Goal: Find specific page/section: Find specific page/section

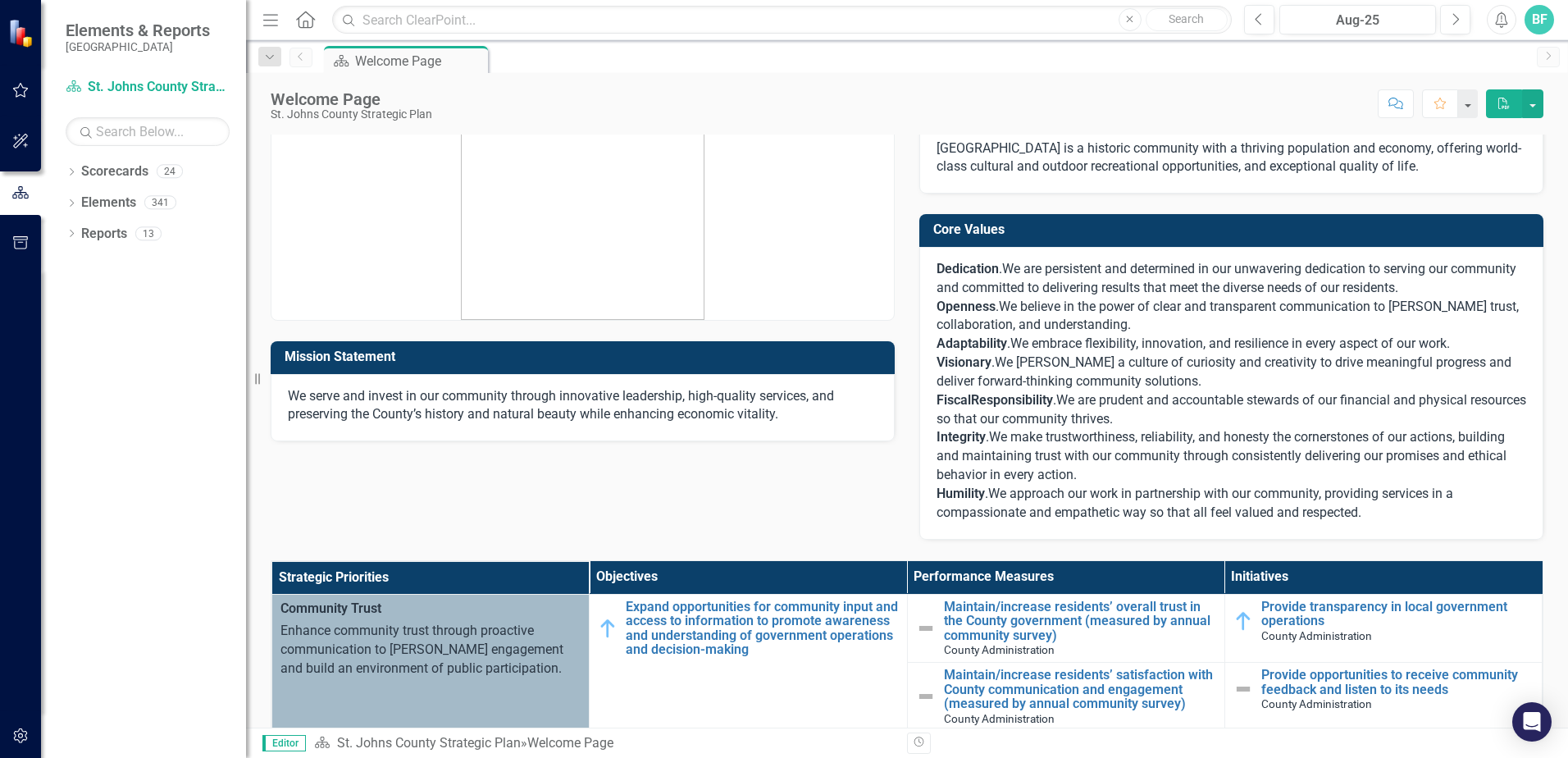
scroll to position [82, 0]
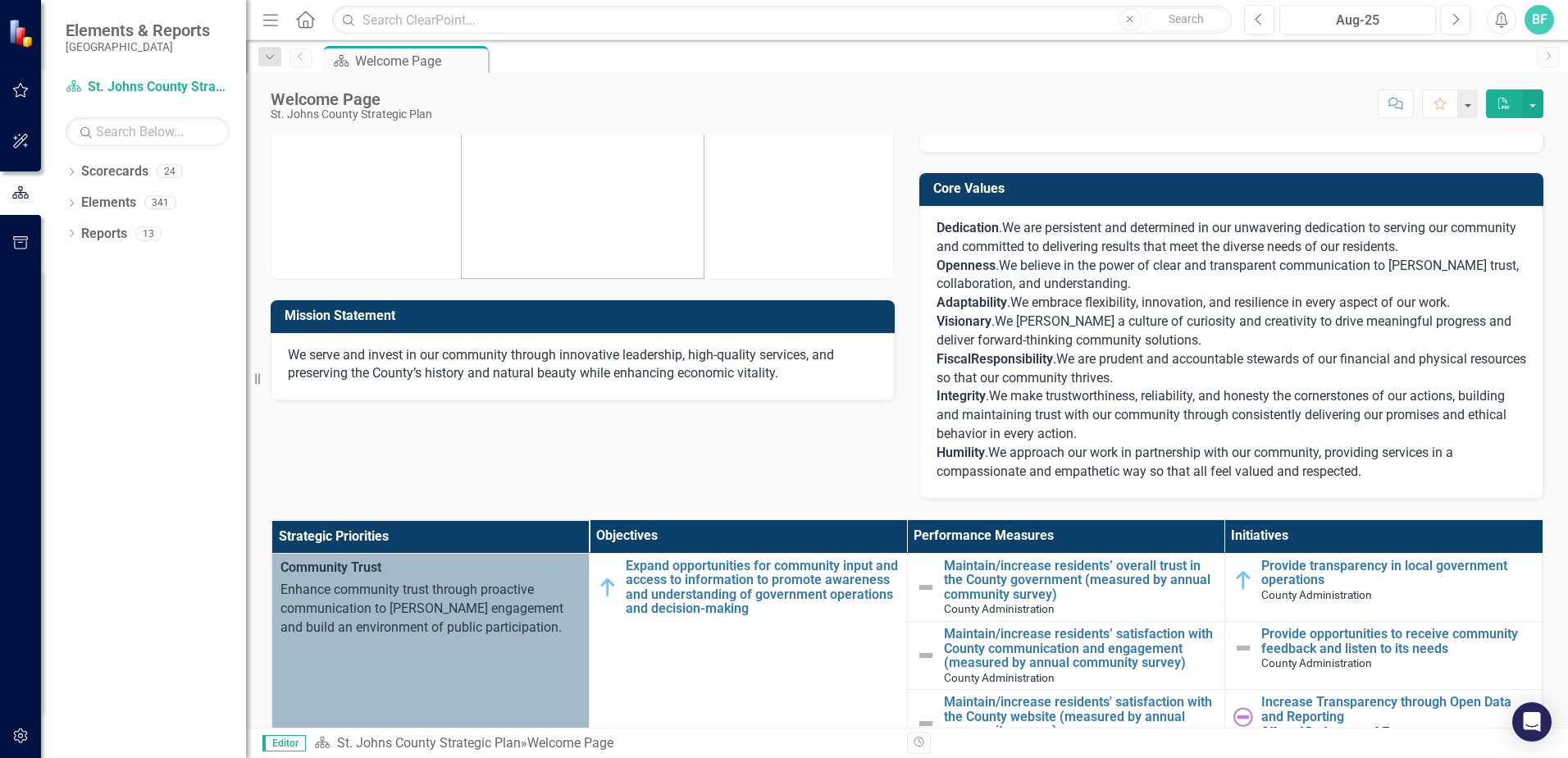
click at [637, 451] on div "Mission Statement We serve and invest in our community through innovative leade…" at bounding box center [906, 265] width 1297 height 467
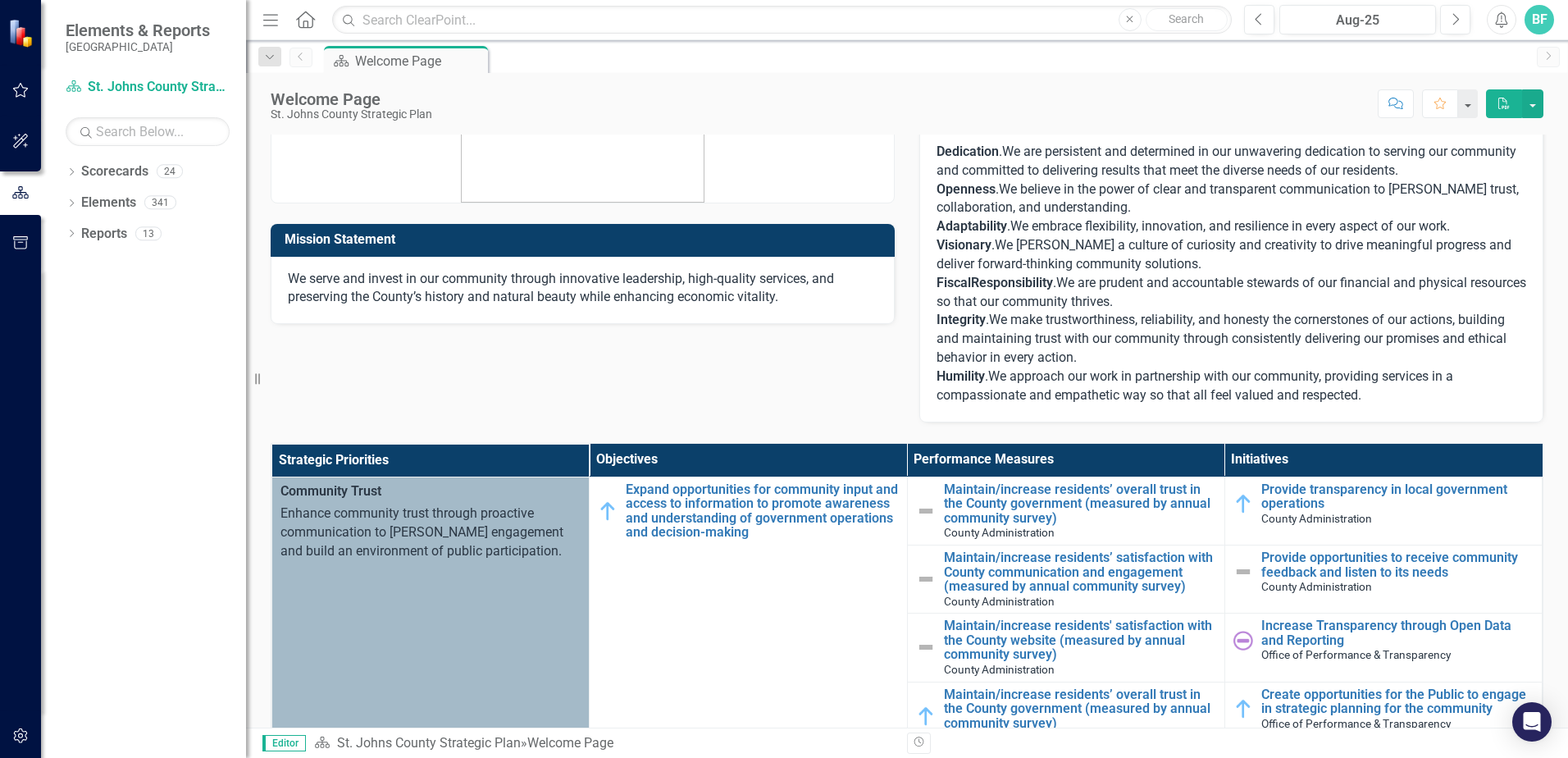
scroll to position [164, 0]
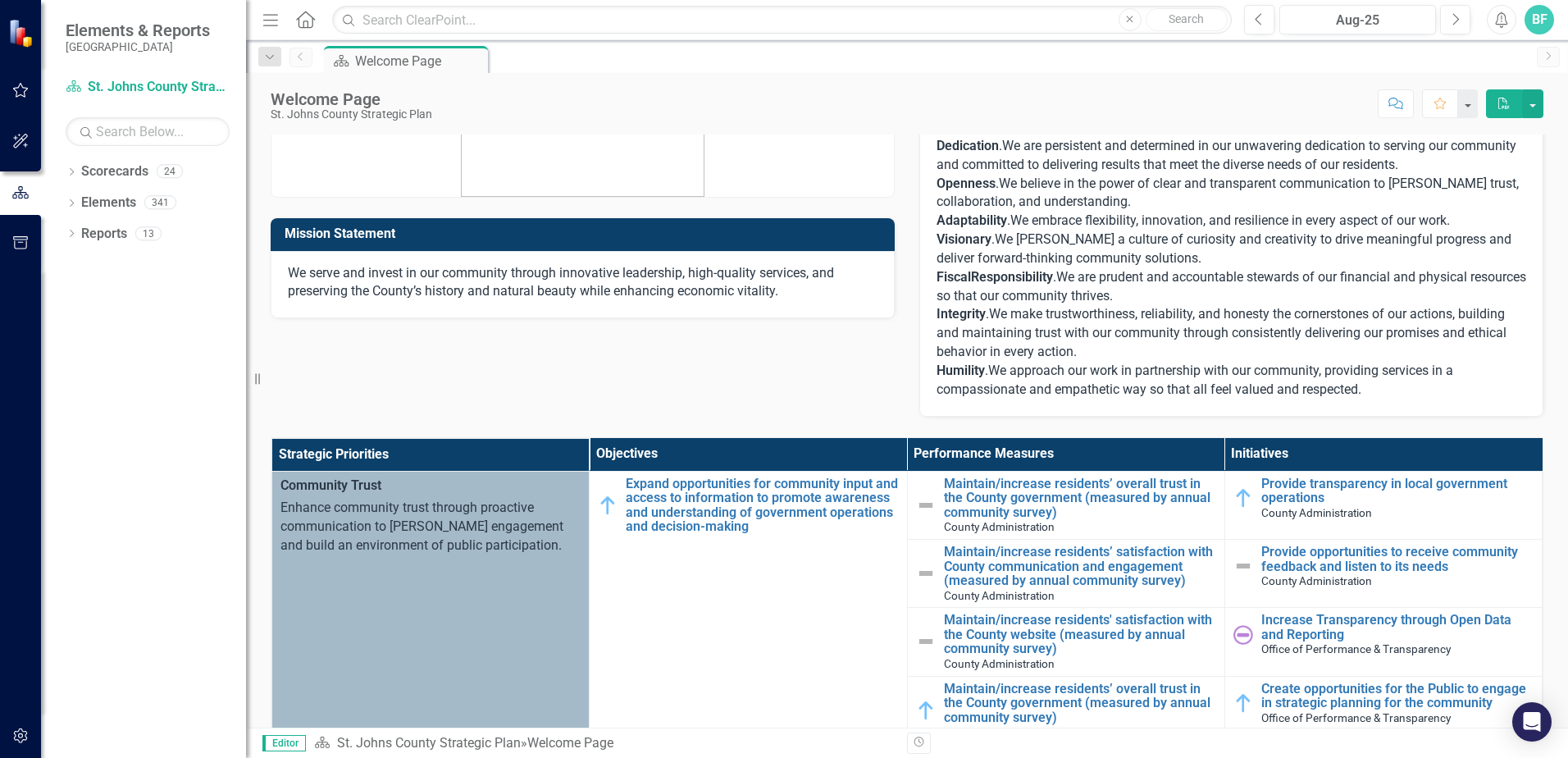
click at [611, 396] on div "Mission Statement We serve and invest in our community through innovative leade…" at bounding box center [906, 183] width 1297 height 467
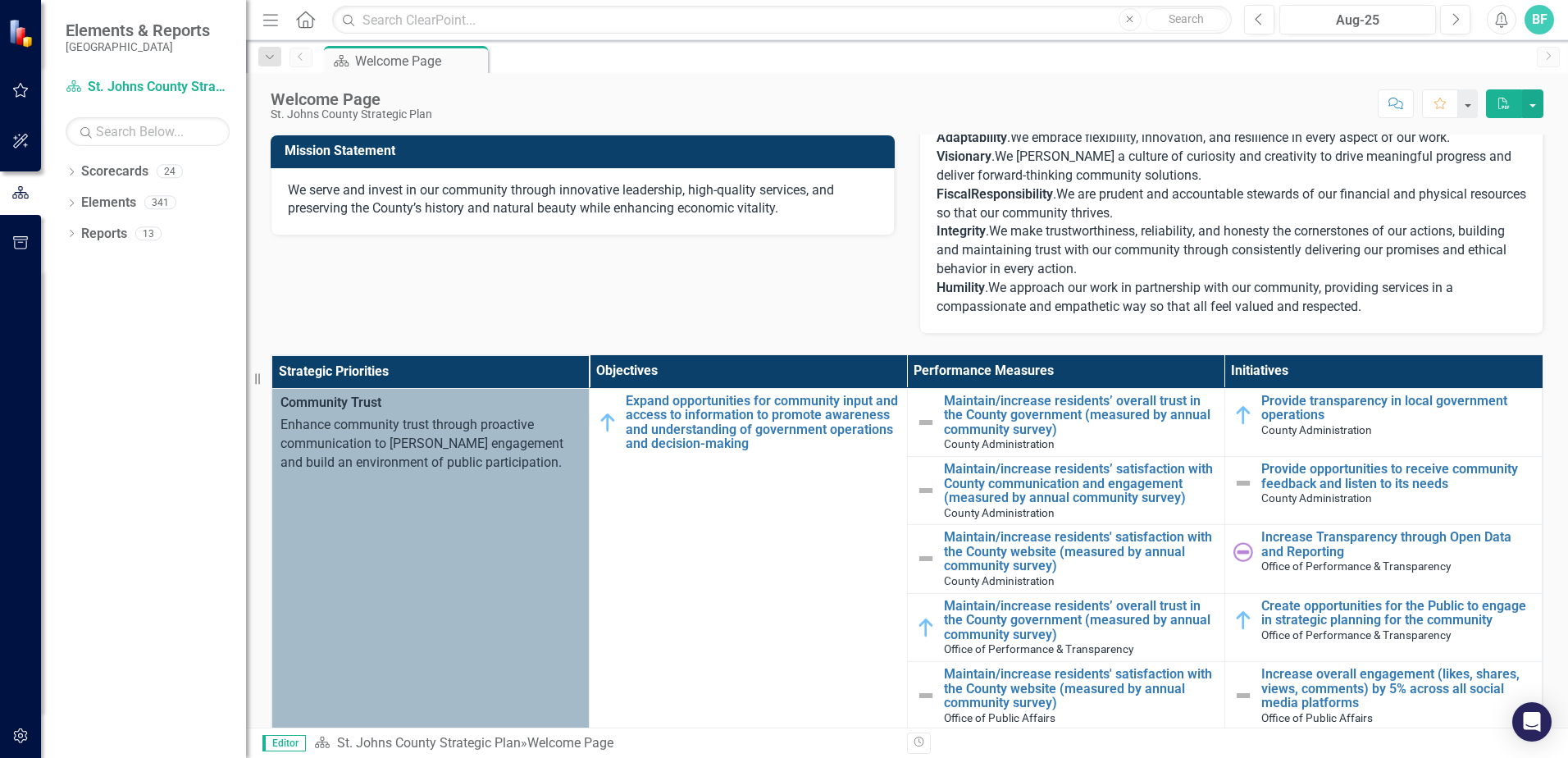
scroll to position [246, 0]
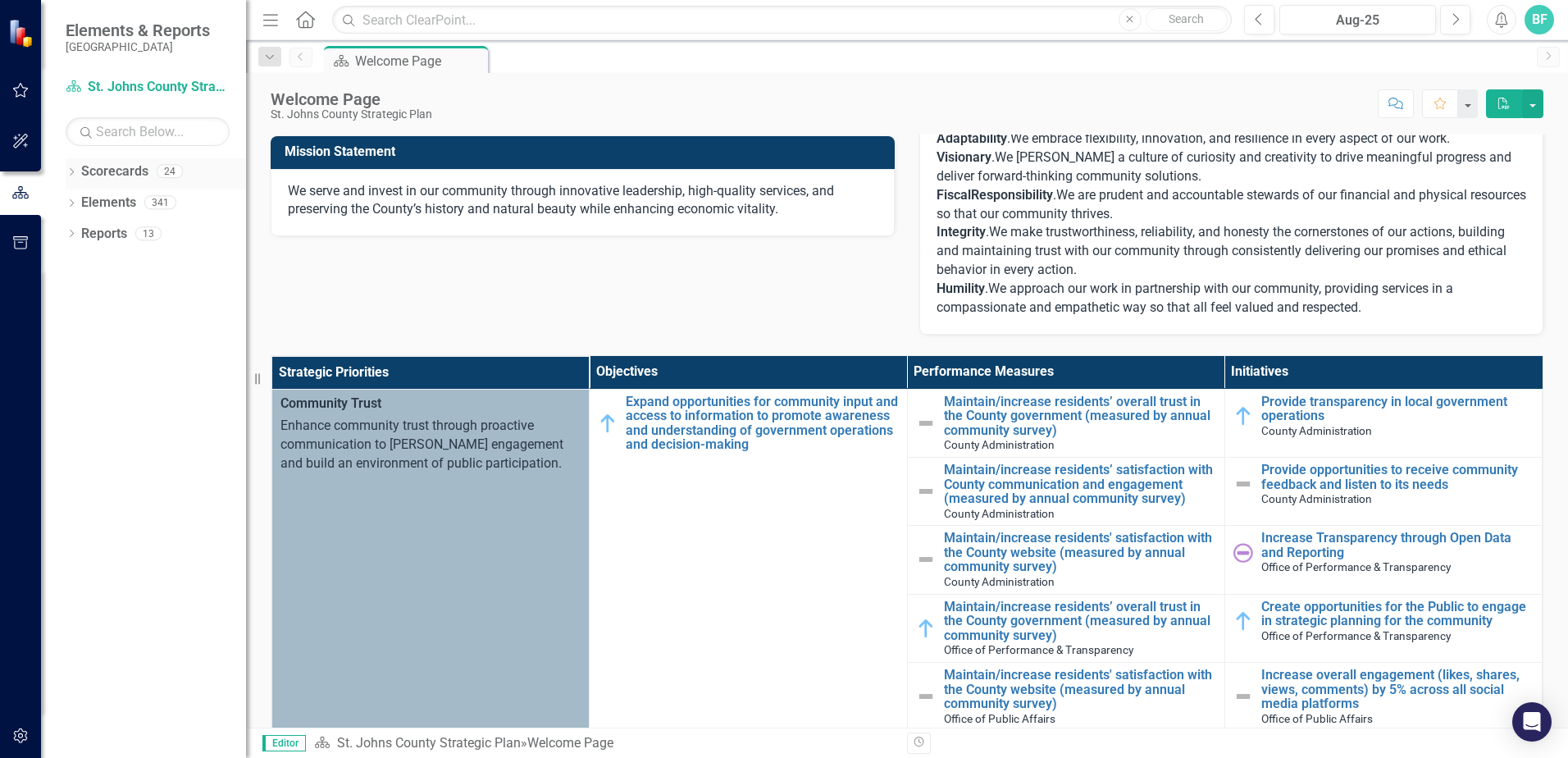
click at [93, 172] on link "Scorecards" at bounding box center [115, 172] width 67 height 19
click at [65, 170] on icon "Dropdown" at bounding box center [71, 173] width 12 height 9
click at [83, 205] on icon "Dropdown" at bounding box center [80, 202] width 13 height 10
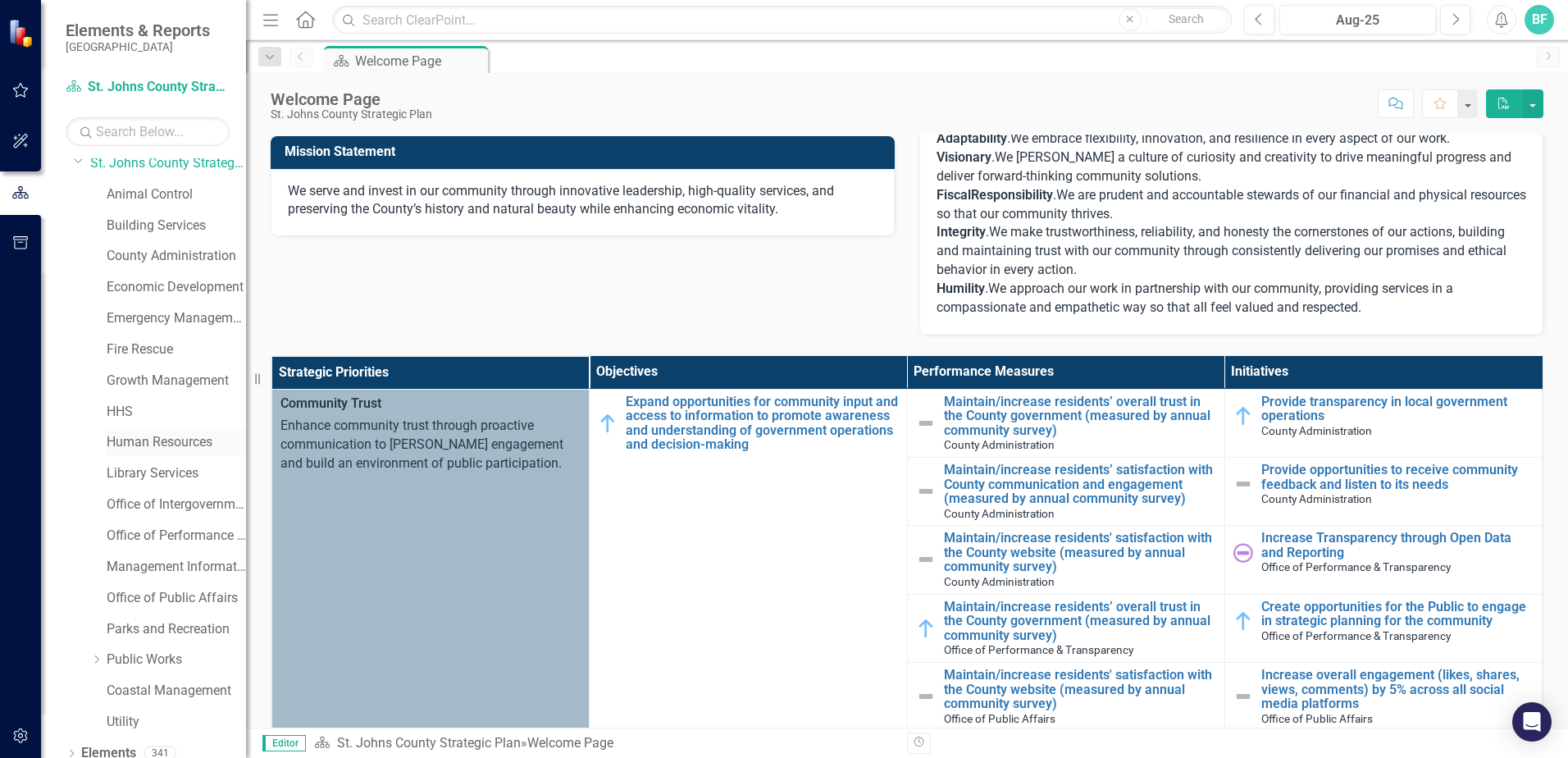
scroll to position [84, 0]
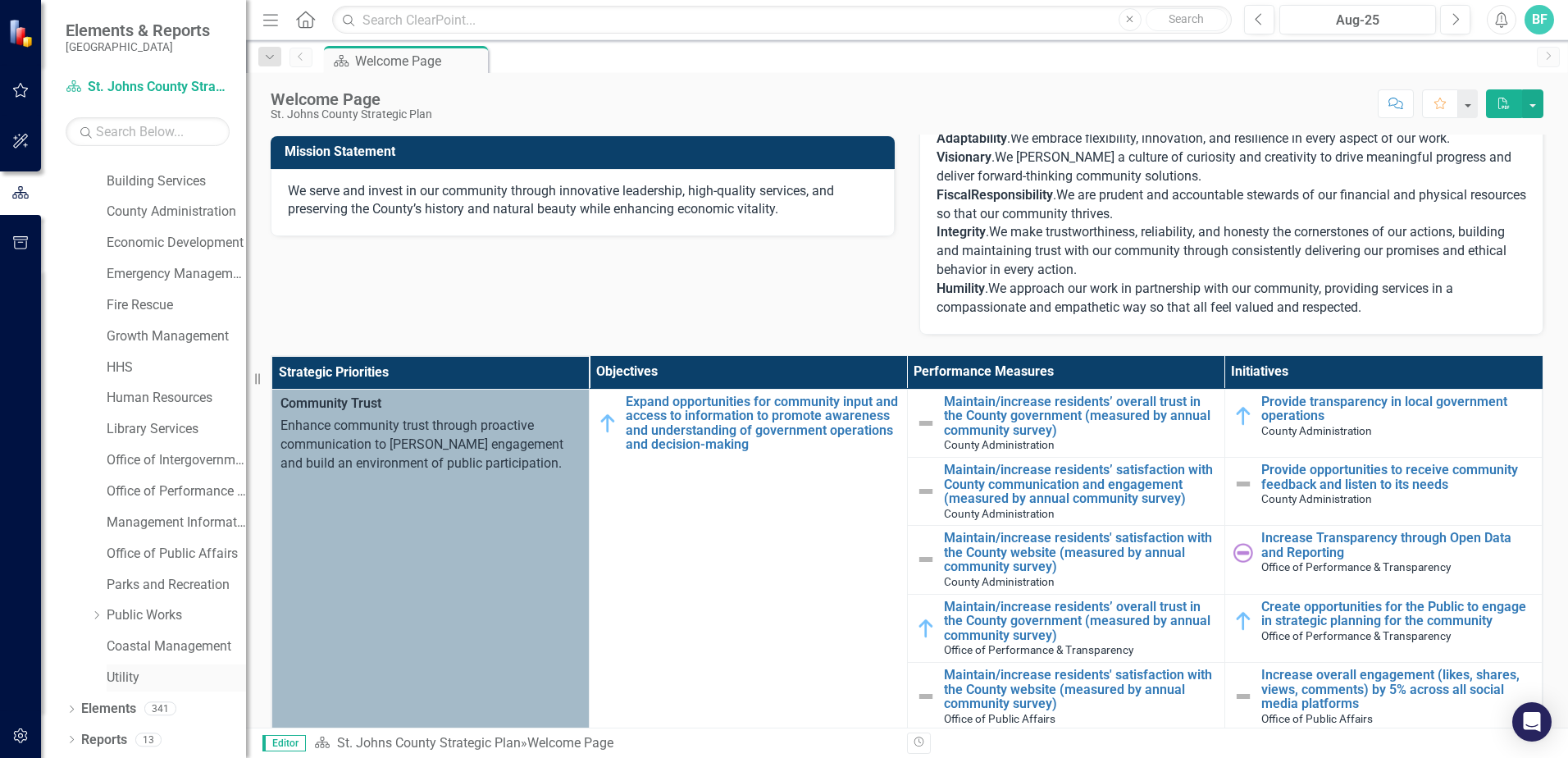
click at [134, 669] on link "Utility" at bounding box center [176, 678] width 139 height 19
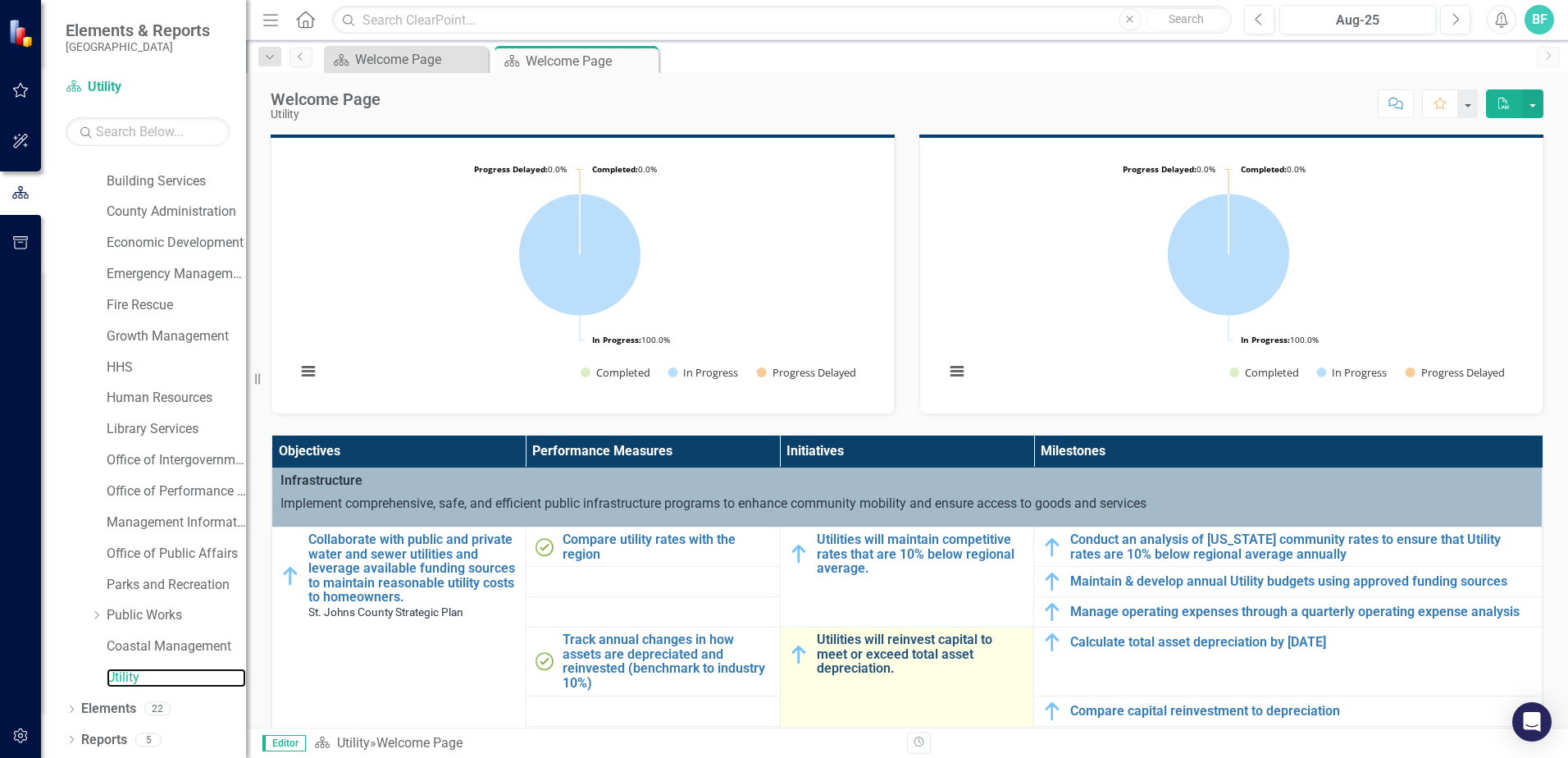
scroll to position [19, 0]
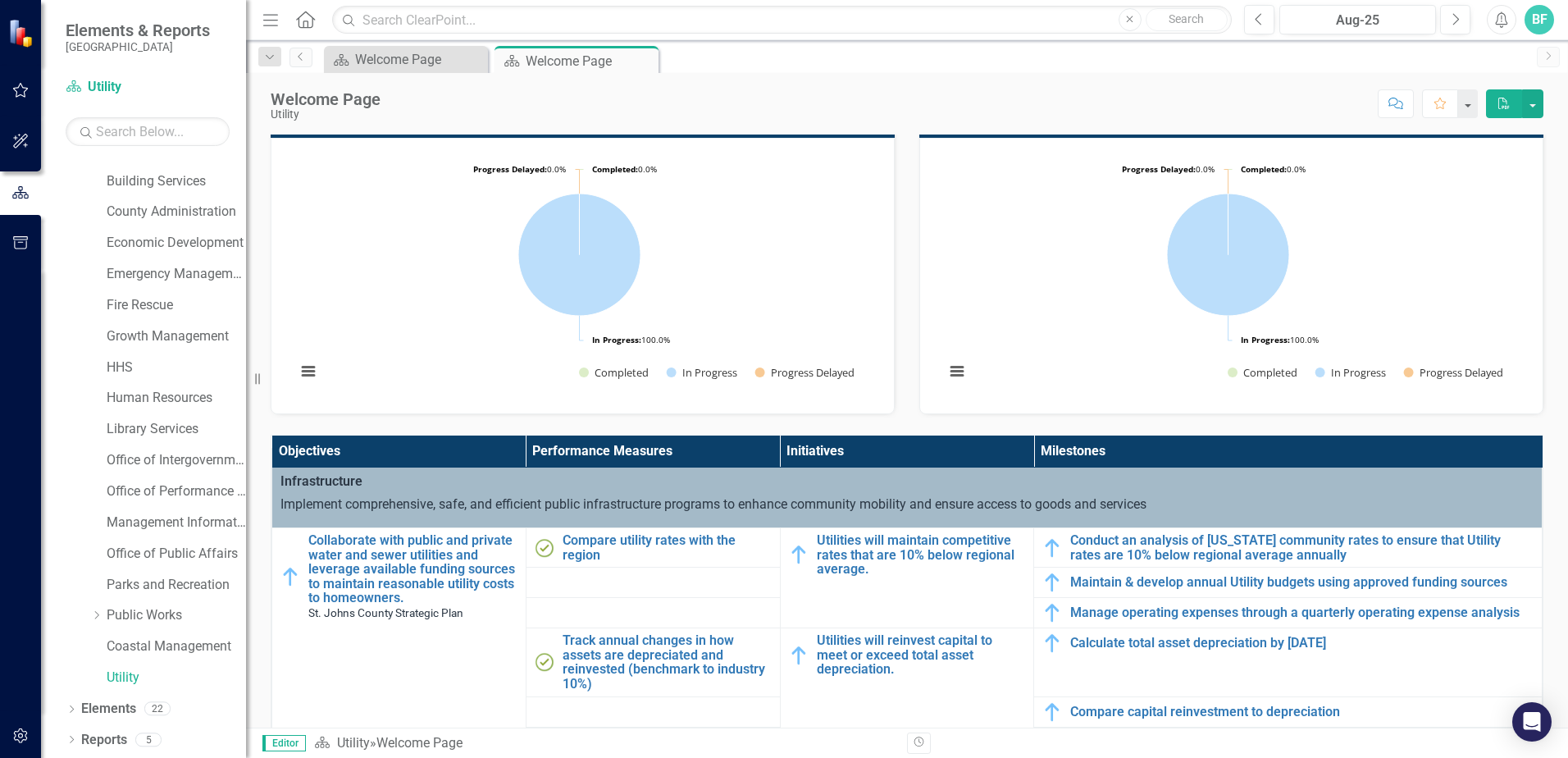
click at [8, 441] on div at bounding box center [20, 490] width 41 height 442
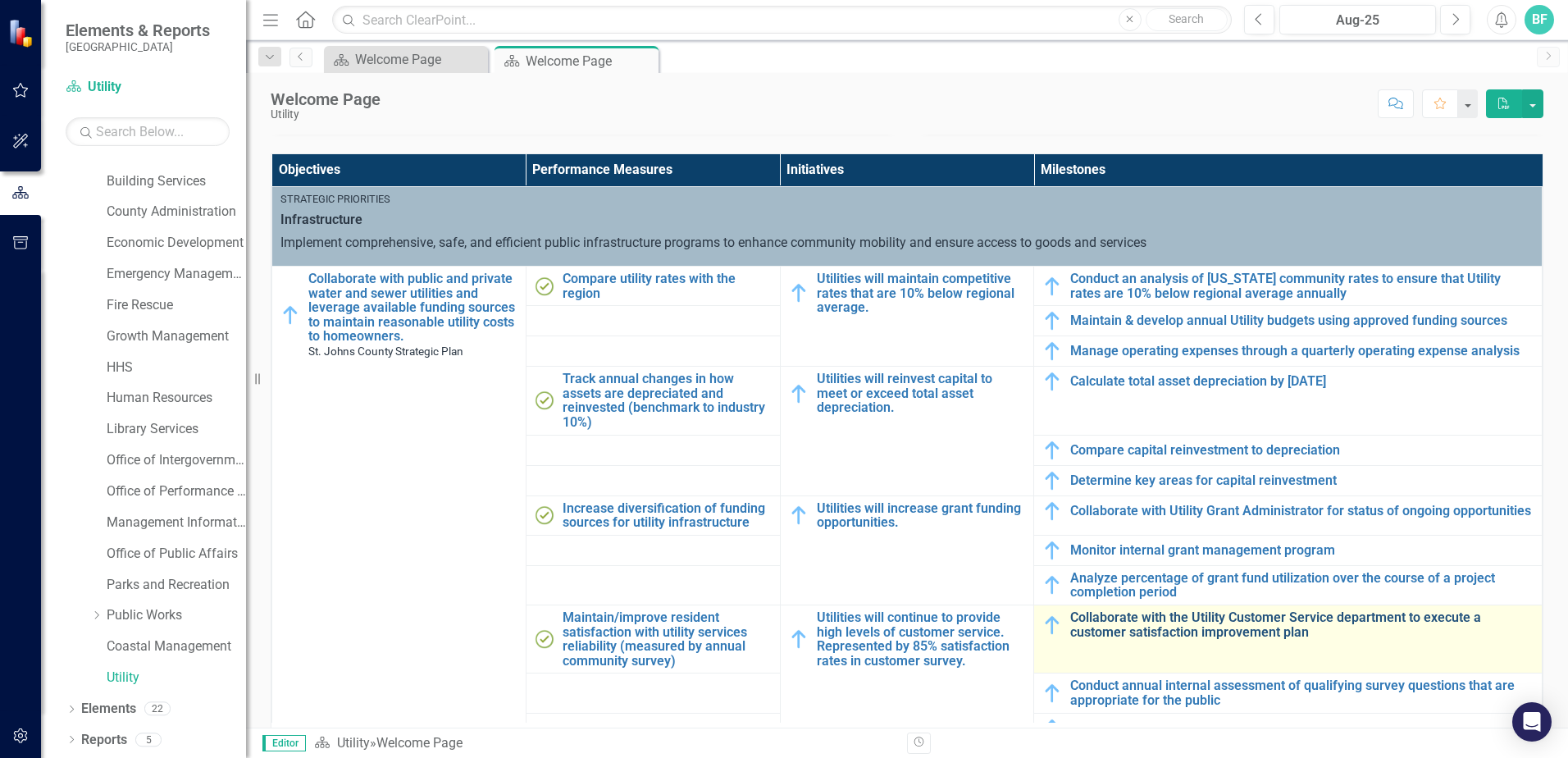
scroll to position [492, 0]
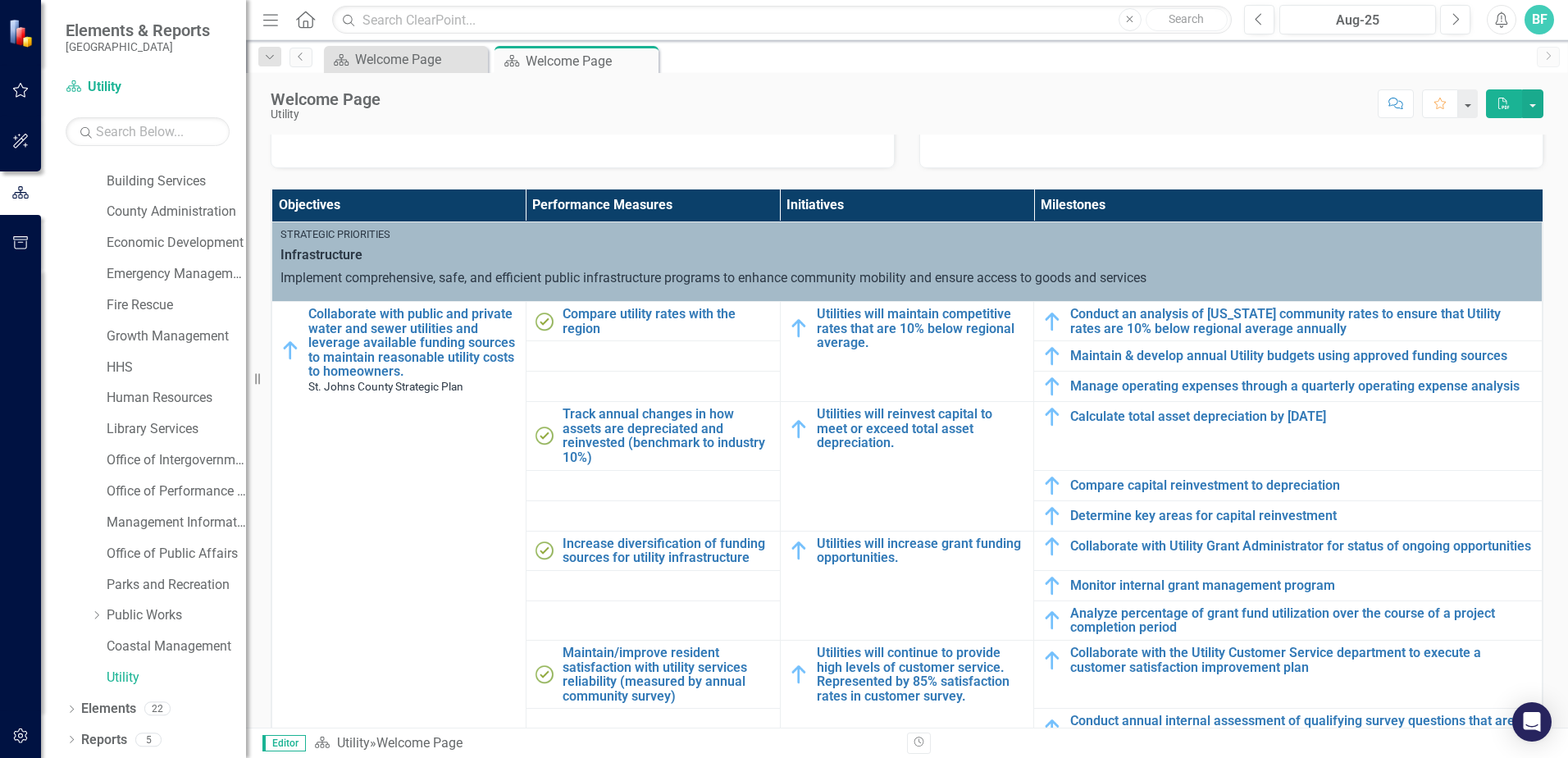
click at [27, 507] on div at bounding box center [20, 490] width 41 height 442
click at [638, 105] on div "Score: N/A Aug-25 Completed Comment Favorite PDF" at bounding box center [966, 103] width 1154 height 28
click at [607, 131] on div "Welcome Page Utility Score: N/A Aug-25 Completed Comment Favorite PDF Scorecard…" at bounding box center [907, 400] width 1322 height 654
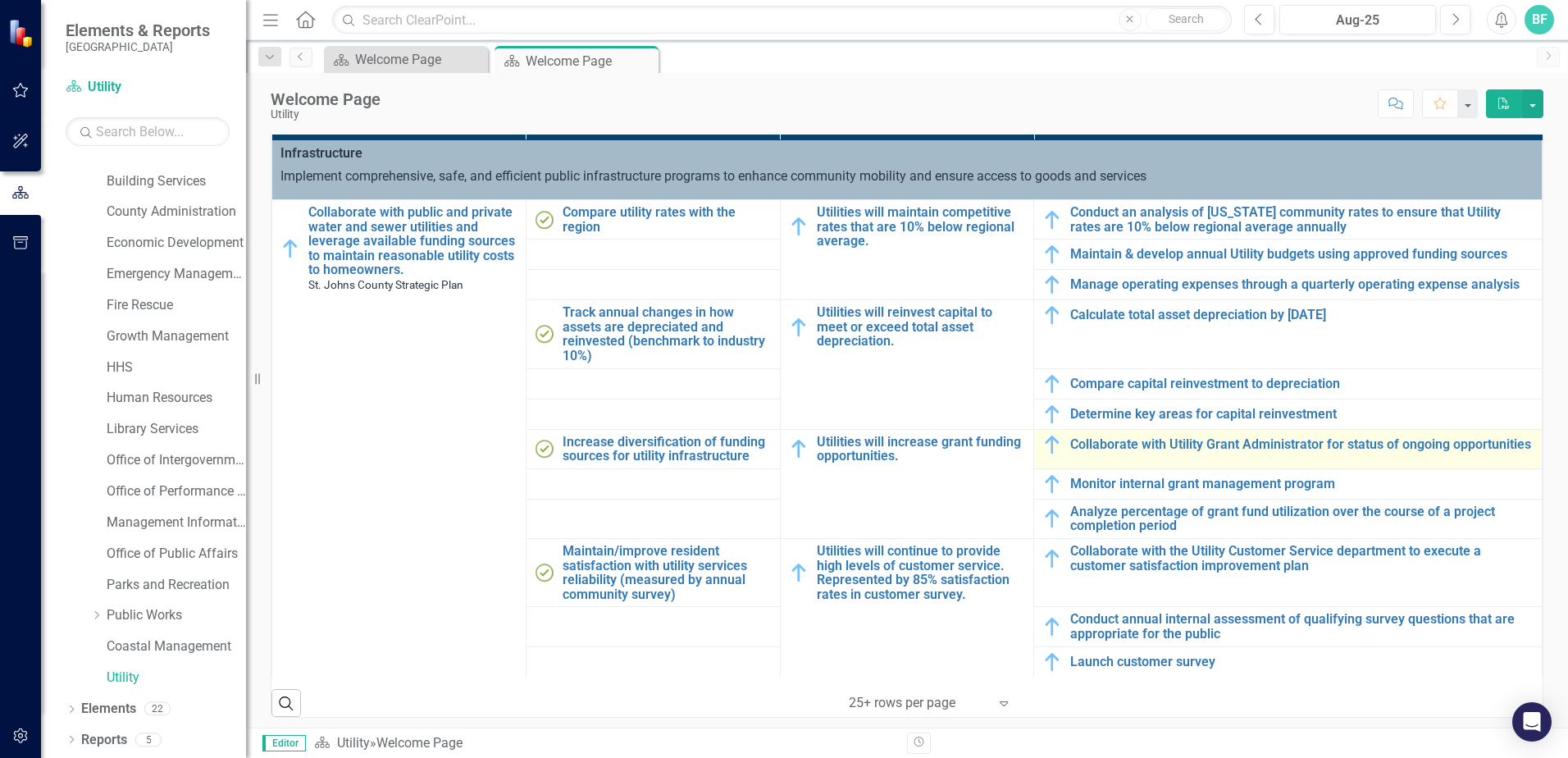
scroll to position [574, 0]
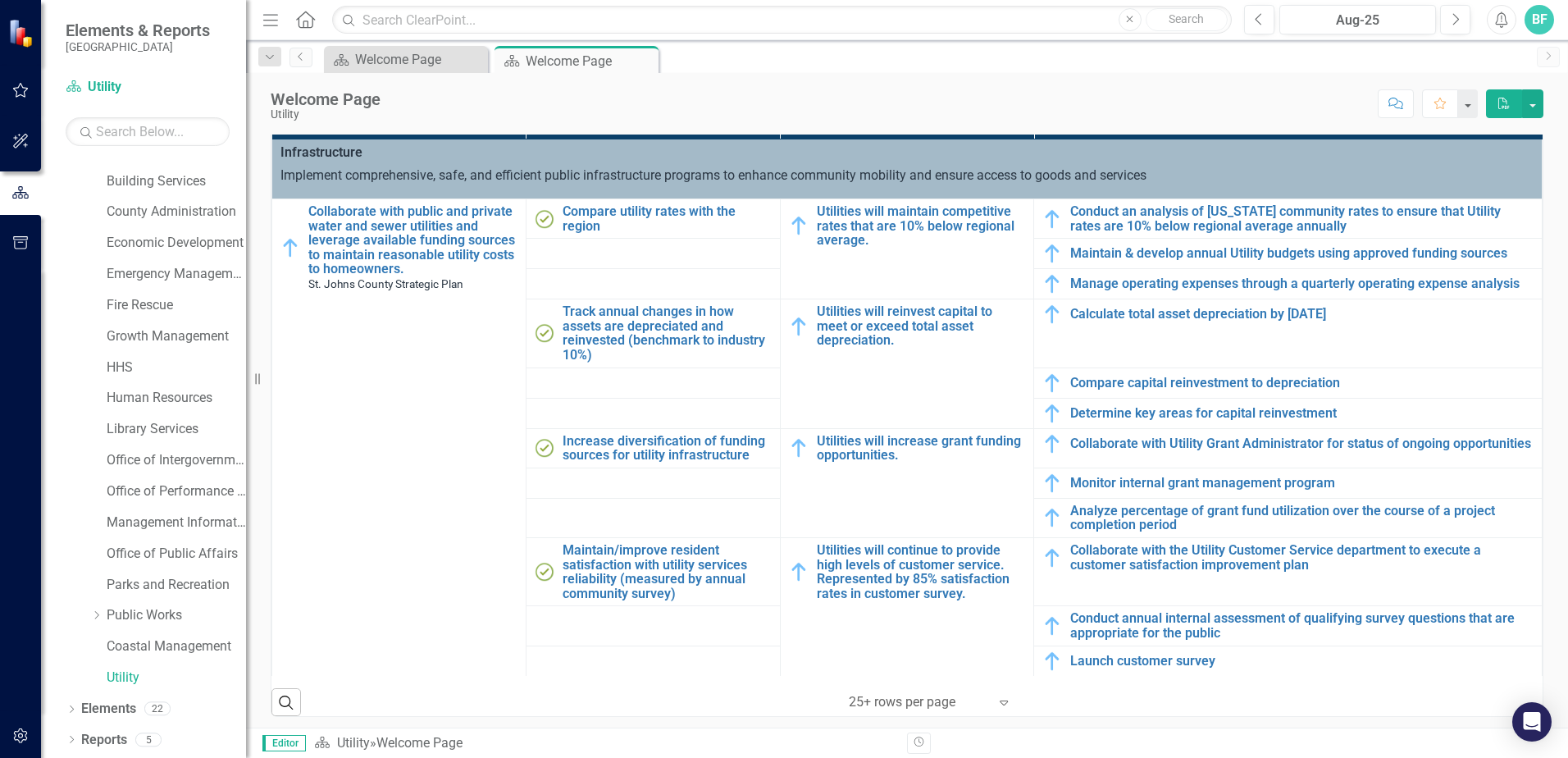
click at [998, 95] on div "Score: N/A Aug-25 Completed Comment Favorite PDF" at bounding box center [966, 103] width 1154 height 28
